Goal: Information Seeking & Learning: Learn about a topic

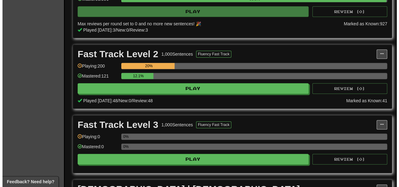
scroll to position [177, 0]
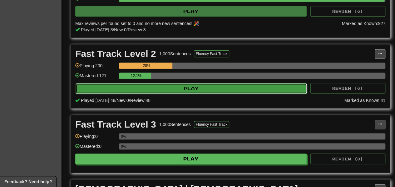
click at [154, 91] on button "Play" at bounding box center [191, 88] width 231 height 11
select select "**"
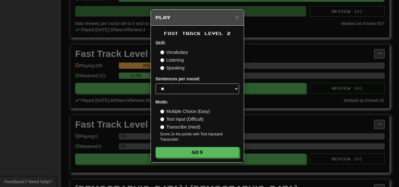
click at [174, 105] on div "Mode: Multiple Choice (Easy) Text Input (Difficult) Transcribe (Hard) Score 2x …" at bounding box center [198, 120] width 84 height 43
click at [174, 107] on div "Mode: Multiple Choice (Easy) Text Input (Difficult) Transcribe (Hard) Score 2x …" at bounding box center [198, 120] width 84 height 43
click at [175, 109] on label "Multiple Choice (Easy)" at bounding box center [185, 111] width 50 height 6
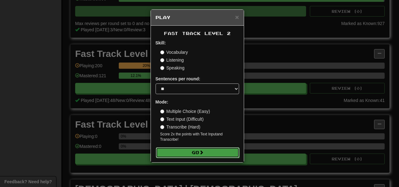
click at [193, 155] on button "Go" at bounding box center [198, 152] width 84 height 11
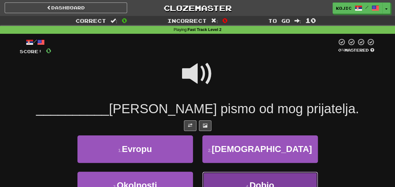
click at [215, 177] on button "4 . Dobio" at bounding box center [259, 184] width 115 height 27
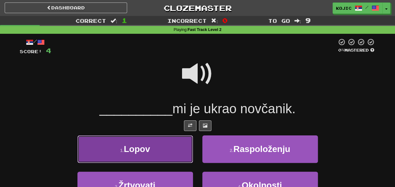
click at [179, 152] on button "1 . Lopov" at bounding box center [134, 148] width 115 height 27
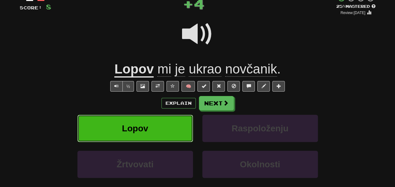
scroll to position [44, 0]
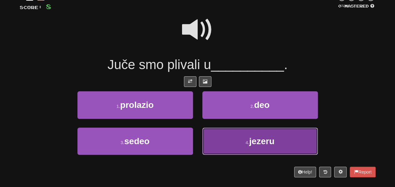
click at [216, 142] on button "4 . jezeru" at bounding box center [259, 140] width 115 height 27
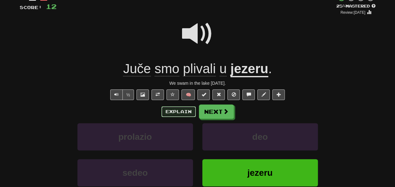
click at [185, 114] on button "Explain" at bounding box center [178, 111] width 34 height 11
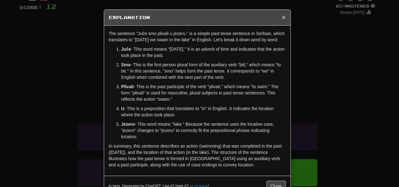
click at [282, 17] on span "×" at bounding box center [284, 16] width 4 height 7
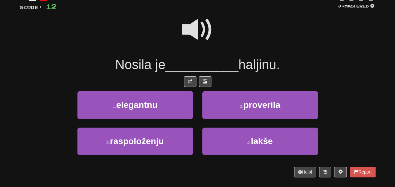
click at [201, 43] on span at bounding box center [197, 29] width 31 height 31
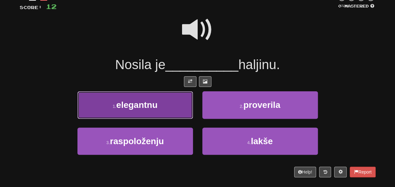
click at [180, 110] on button "1 . elegantnu" at bounding box center [134, 104] width 115 height 27
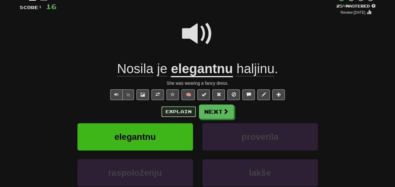
click at [178, 109] on button "Explain" at bounding box center [178, 111] width 34 height 11
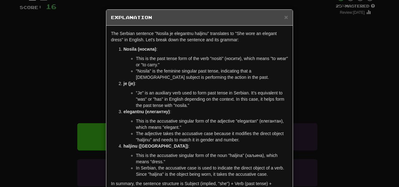
click at [281, 20] on h5 "Explanation" at bounding box center [199, 17] width 177 height 6
click at [286, 15] on span "×" at bounding box center [287, 16] width 4 height 7
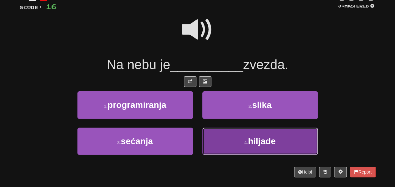
click at [228, 141] on button "4 . hiljade" at bounding box center [259, 140] width 115 height 27
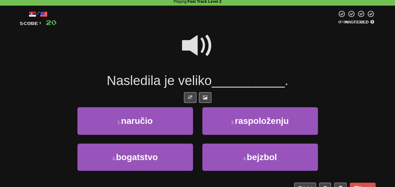
scroll to position [30, 0]
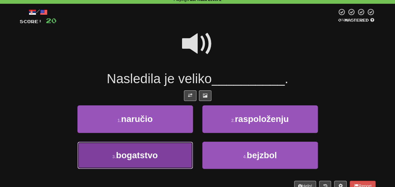
click at [139, 159] on span "bogatstvo" at bounding box center [137, 155] width 42 height 10
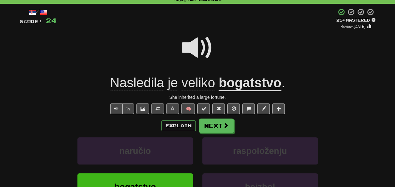
click at [170, 130] on div "Explain Next" at bounding box center [198, 125] width 356 height 14
click at [165, 122] on button "Explain" at bounding box center [178, 125] width 34 height 11
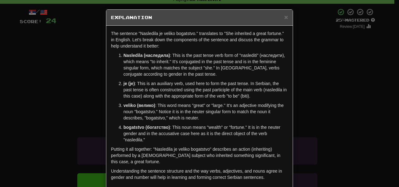
click at [244, 58] on p "Nasledila (наследила) : This is the past tense verb form of "naslediti" (наслед…" at bounding box center [206, 64] width 165 height 25
click at [243, 55] on p "Nasledila (наследила) : This is the past tense verb form of "naslediti" (наслед…" at bounding box center [206, 64] width 165 height 25
copy p "naslediti"
click at [212, 127] on p "bogatstvo (богатство) : This noun means "wealth" or "fortune." It is in the neu…" at bounding box center [206, 133] width 165 height 19
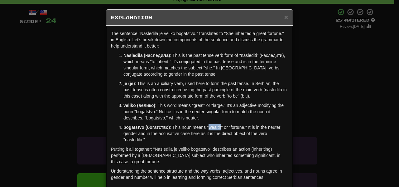
click at [212, 127] on p "bogatstvo (богатство) : This noun means "wealth" or "fortune." It is in the neu…" at bounding box center [206, 133] width 165 height 19
copy p "wealth"
click at [285, 18] on span "×" at bounding box center [287, 16] width 4 height 7
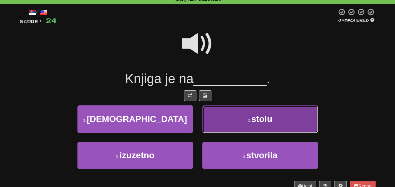
click at [226, 124] on button "2 . stolu" at bounding box center [259, 118] width 115 height 27
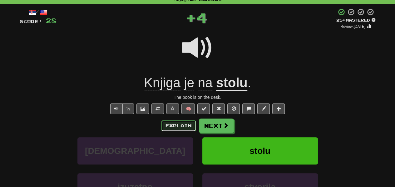
click at [182, 126] on button "Explain" at bounding box center [178, 125] width 34 height 11
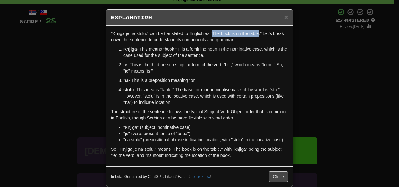
drag, startPoint x: 256, startPoint y: 34, endPoint x: 210, endPoint y: 36, distance: 45.6
click at [210, 36] on p ""Knjiga je na stolu." can be translated to English as "The book is on the table…" at bounding box center [199, 36] width 177 height 12
copy p "The book is on the table"
click at [285, 19] on span "×" at bounding box center [287, 16] width 4 height 7
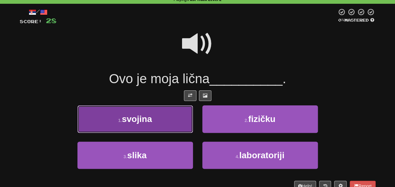
click at [166, 122] on button "1 . svojina" at bounding box center [134, 118] width 115 height 27
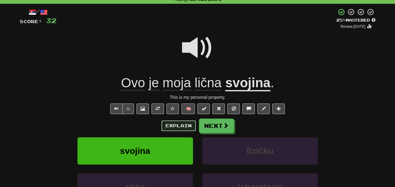
click at [166, 122] on button "Explain" at bounding box center [178, 125] width 34 height 11
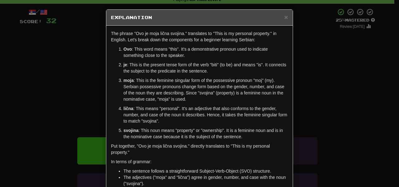
click at [177, 130] on p "svojina : This noun means "property" or "ownership". It is a feminine noun and …" at bounding box center [206, 133] width 165 height 12
copy p "property"
click at [285, 17] on span "×" at bounding box center [287, 16] width 4 height 7
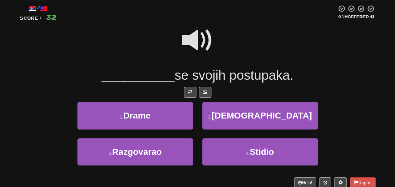
scroll to position [34, 0]
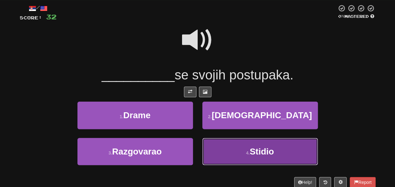
click at [230, 147] on button "4 . Stidio" at bounding box center [259, 151] width 115 height 27
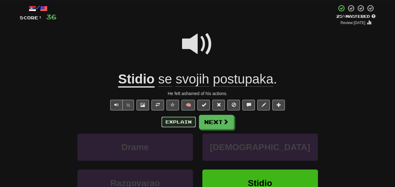
click at [177, 120] on button "Explain" at bounding box center [178, 121] width 34 height 11
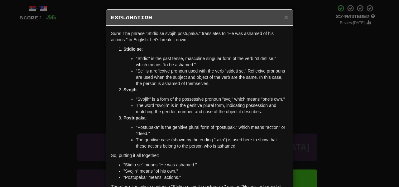
click at [258, 57] on li ""Stidio" is the past tense, masculine singular form of the verb "stideti se," w…" at bounding box center [212, 61] width 152 height 12
copy li "stideti"
click at [258, 84] on li ""Se" is a reflexive pronoun used with the verb "stideti se." Reflexive pronouns…" at bounding box center [212, 77] width 152 height 19
click at [225, 126] on li ""Postupaka" is the genitive plural form of "postupak," which means "action" or …" at bounding box center [212, 130] width 152 height 12
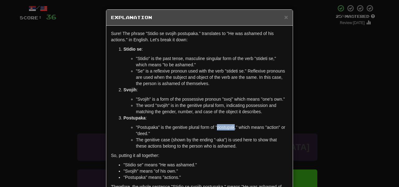
click at [225, 126] on li ""Postupaka" is the genitive plural form of "postupak," which means "action" or …" at bounding box center [212, 130] width 152 height 12
copy li "postupak"
click at [285, 17] on span "×" at bounding box center [287, 16] width 4 height 7
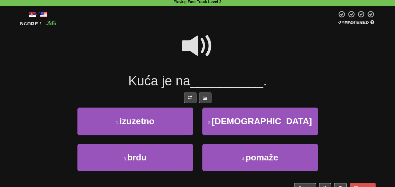
scroll to position [28, 0]
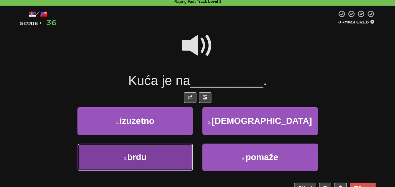
click at [174, 162] on button "3 . brdu" at bounding box center [134, 156] width 115 height 27
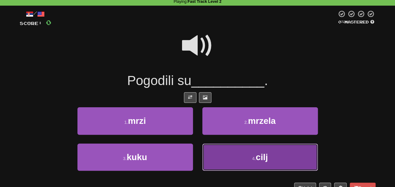
click at [223, 155] on button "4 . cilj" at bounding box center [259, 156] width 115 height 27
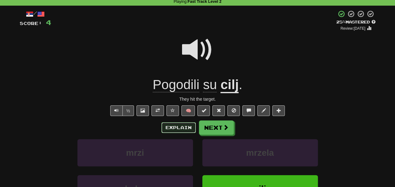
click at [178, 127] on button "Explain" at bounding box center [178, 127] width 34 height 11
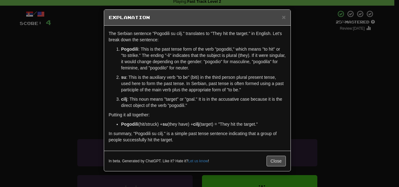
click at [221, 47] on p "Pogodili : This is the past tense form of the verb "pogoditi," which means "to …" at bounding box center [203, 58] width 165 height 25
copy p "pogoditi"
click at [285, 18] on span "×" at bounding box center [284, 16] width 4 height 7
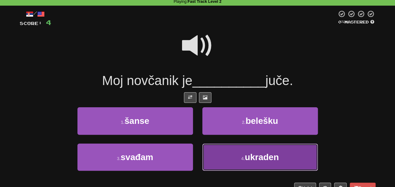
click at [218, 162] on button "4 . ukraden" at bounding box center [259, 156] width 115 height 27
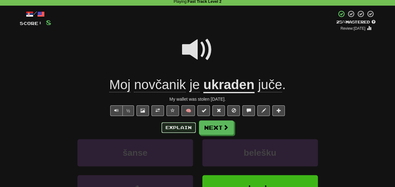
click at [181, 129] on button "Explain" at bounding box center [178, 127] width 34 height 11
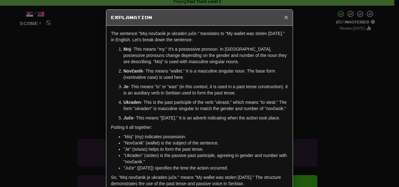
click at [285, 17] on span "×" at bounding box center [287, 16] width 4 height 7
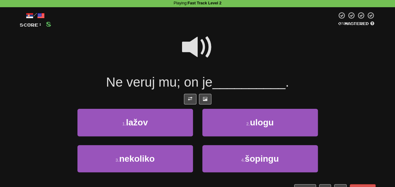
scroll to position [26, 0]
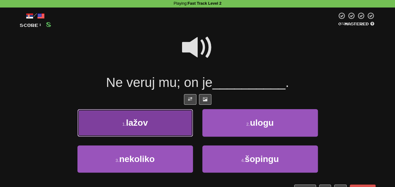
click at [174, 125] on button "1 . lažov" at bounding box center [134, 122] width 115 height 27
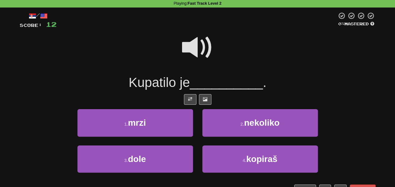
click at [196, 47] on span at bounding box center [197, 47] width 31 height 31
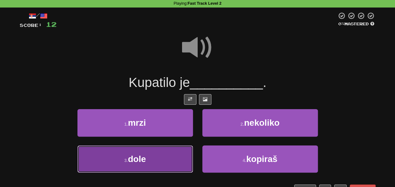
click at [183, 153] on button "3 . dole" at bounding box center [134, 158] width 115 height 27
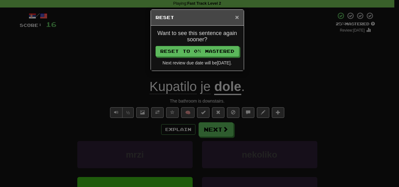
click at [237, 15] on span "×" at bounding box center [237, 16] width 4 height 7
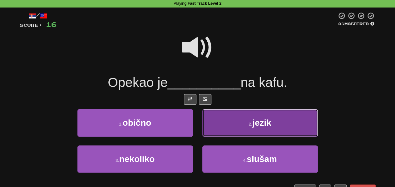
click at [232, 126] on button "2 . jezik" at bounding box center [259, 122] width 115 height 27
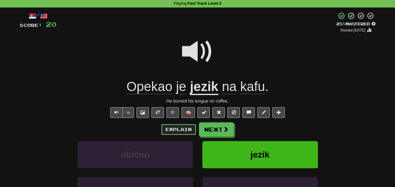
click at [180, 127] on button "Explain" at bounding box center [178, 129] width 34 height 11
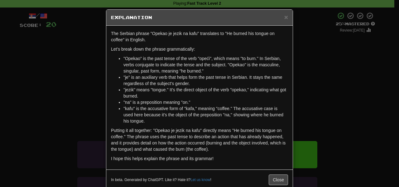
click at [180, 127] on p "Putting it all together: "Opekao je jezik na kafu" directly means "He burned hi…" at bounding box center [199, 139] width 177 height 25
click at [288, 15] on div "× Explanation" at bounding box center [199, 18] width 187 height 16
click at [285, 16] on span "×" at bounding box center [287, 16] width 4 height 7
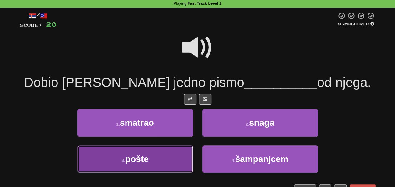
click at [178, 149] on button "3 . pošte" at bounding box center [134, 158] width 115 height 27
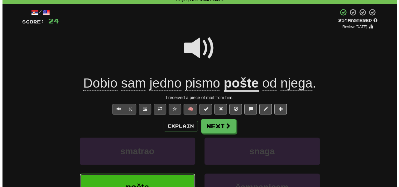
scroll to position [32, 0]
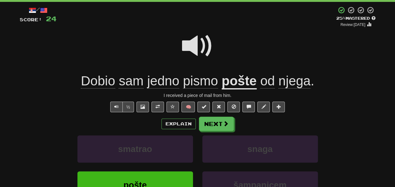
click at [180, 117] on div "Explain Next" at bounding box center [198, 123] width 356 height 14
click at [181, 122] on button "Explain" at bounding box center [178, 123] width 34 height 11
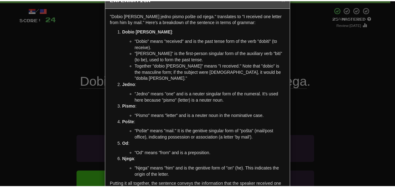
scroll to position [0, 0]
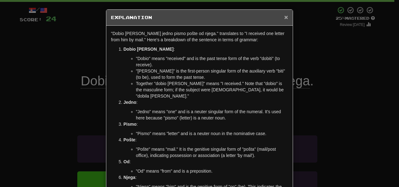
click at [285, 18] on span "×" at bounding box center [287, 16] width 4 height 7
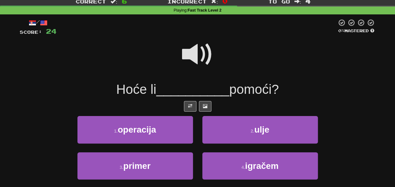
scroll to position [26, 0]
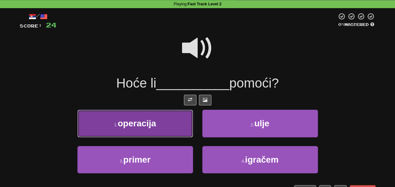
click at [171, 123] on button "1 . operacija" at bounding box center [134, 123] width 115 height 27
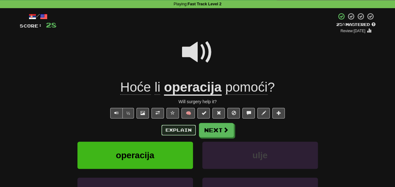
click at [186, 133] on button "Explain" at bounding box center [178, 130] width 34 height 11
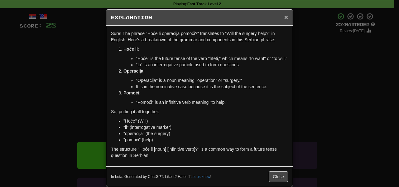
click at [285, 17] on span "×" at bounding box center [287, 16] width 4 height 7
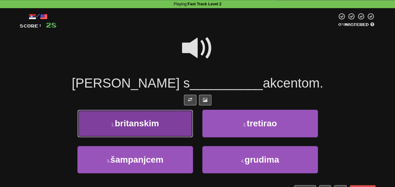
click at [183, 128] on button "1 . britanskim" at bounding box center [134, 123] width 115 height 27
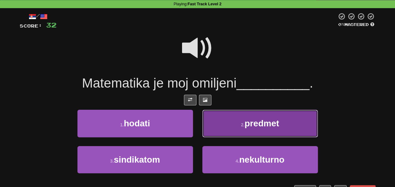
click at [215, 128] on button "2 . predmet" at bounding box center [259, 123] width 115 height 27
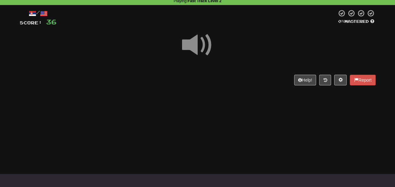
scroll to position [29, 0]
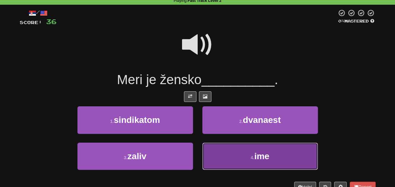
click at [220, 154] on button "4 . ime" at bounding box center [259, 155] width 115 height 27
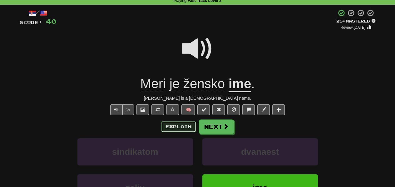
click at [183, 125] on button "Explain" at bounding box center [178, 126] width 34 height 11
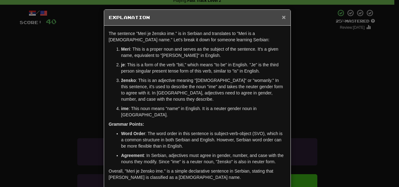
click at [283, 17] on span "×" at bounding box center [284, 16] width 4 height 7
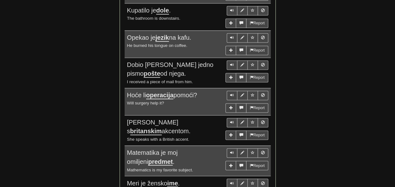
scroll to position [461, 0]
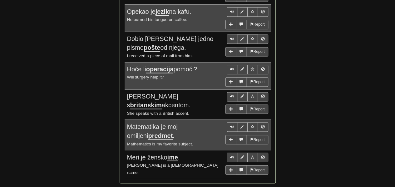
click at [182, 111] on small "She speaks with a British accent." at bounding box center [158, 113] width 62 height 5
